Goal: Task Accomplishment & Management: Manage account settings

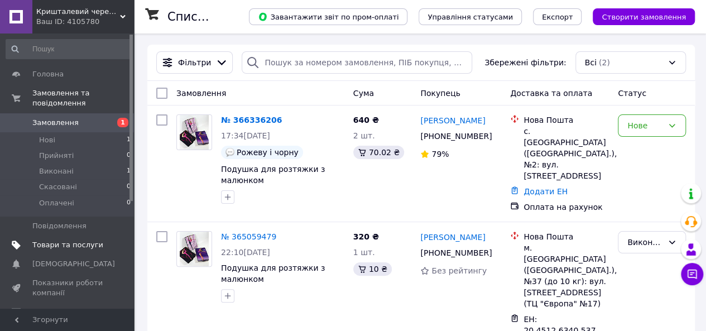
click at [74, 240] on span "Товари та послуги" at bounding box center [67, 245] width 71 height 10
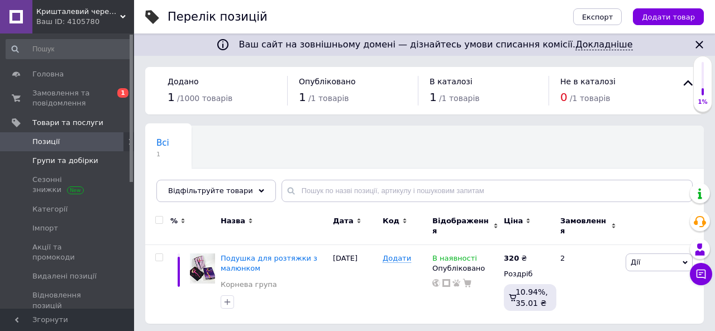
click at [58, 160] on span "Групи та добірки" at bounding box center [65, 161] width 66 height 10
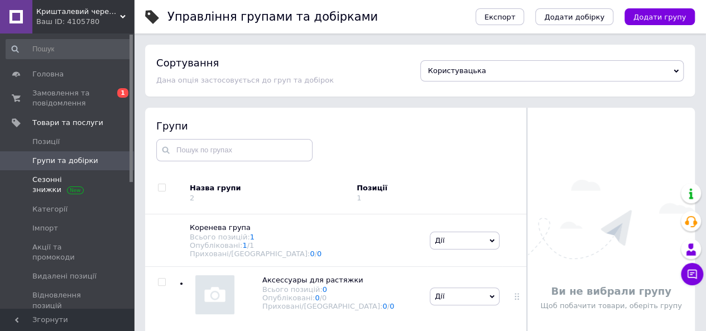
click at [70, 186] on link "Сезонні знижки" at bounding box center [68, 184] width 137 height 29
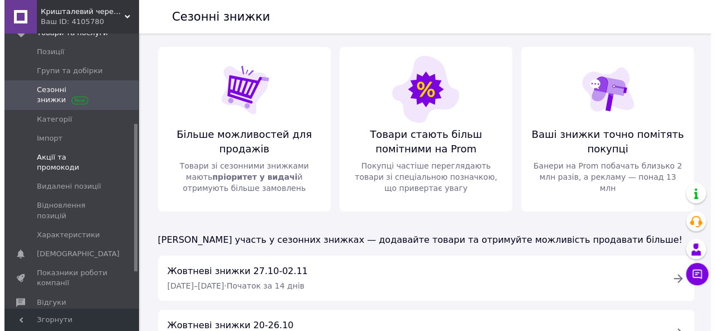
scroll to position [168, 0]
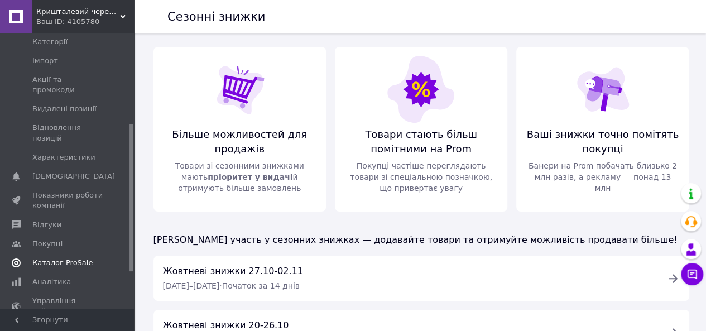
click at [25, 258] on span at bounding box center [16, 263] width 32 height 10
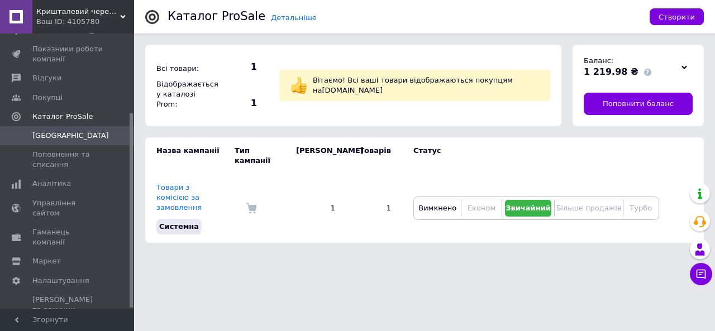
click at [680, 70] on div at bounding box center [684, 67] width 17 height 16
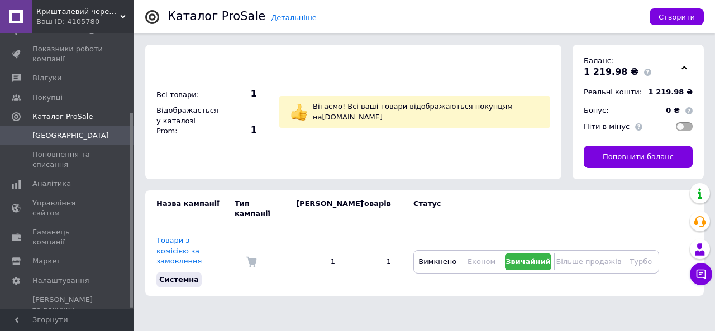
click at [680, 70] on div at bounding box center [684, 67] width 17 height 16
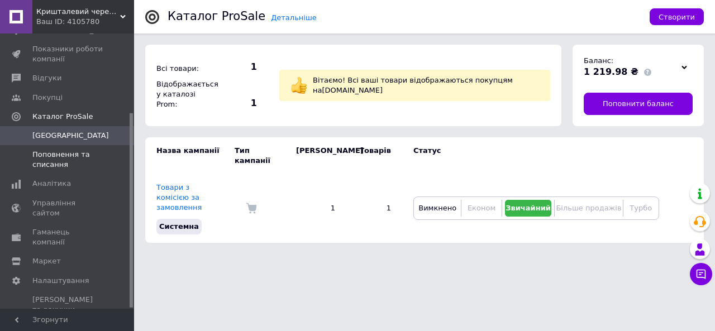
click at [89, 156] on span "Поповнення та списання" at bounding box center [67, 160] width 71 height 20
